Goal: Navigation & Orientation: Find specific page/section

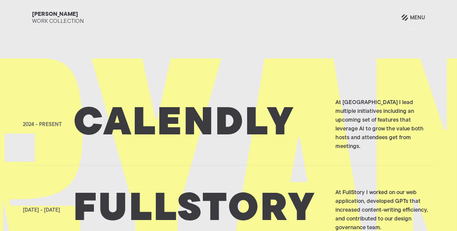
click at [185, 108] on h2 "Calendly" at bounding box center [201, 125] width 257 height 44
click at [150, 196] on h2 "Fullstory" at bounding box center [201, 210] width 257 height 44
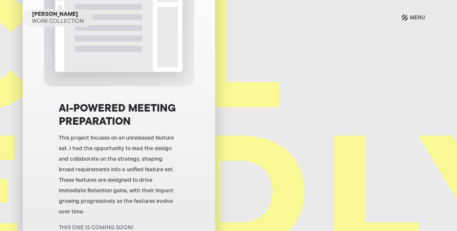
scroll to position [65, 0]
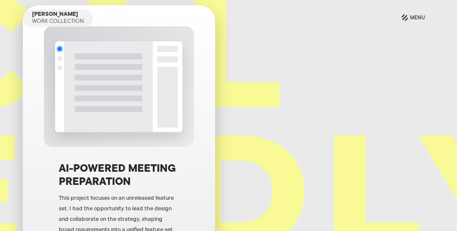
click at [137, 173] on h3 "AI-Powered Meeting Preparation" at bounding box center [119, 176] width 120 height 26
click at [98, 98] on img at bounding box center [119, 86] width 150 height 120
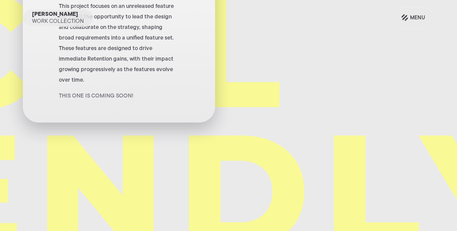
scroll to position [125, 0]
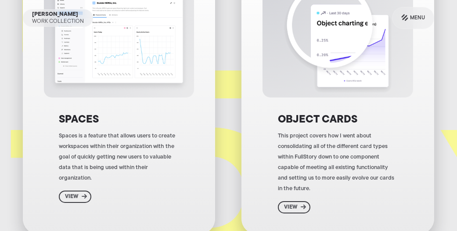
scroll to position [131, 0]
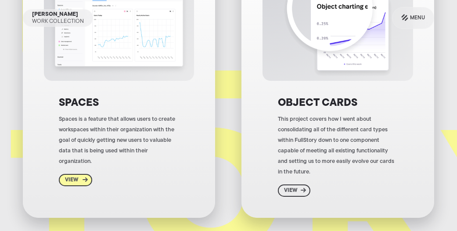
click at [69, 177] on div "View" at bounding box center [71, 180] width 13 height 7
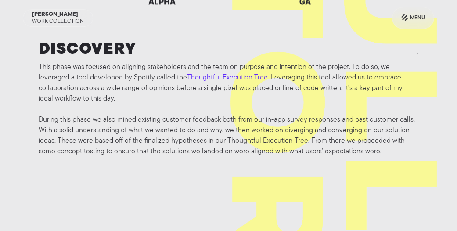
scroll to position [2023, 0]
